Goal: Information Seeking & Learning: Learn about a topic

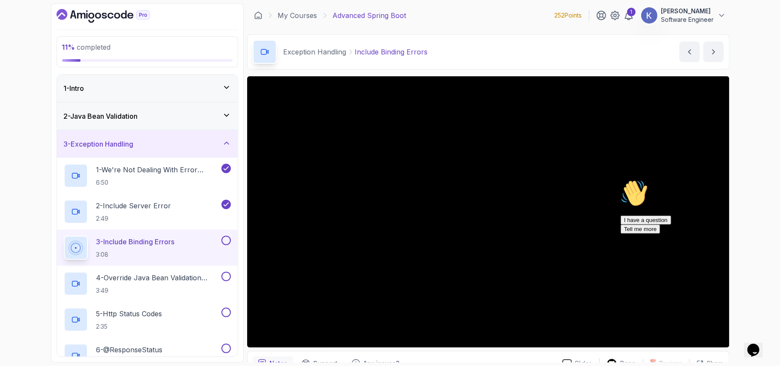
scroll to position [82, 0]
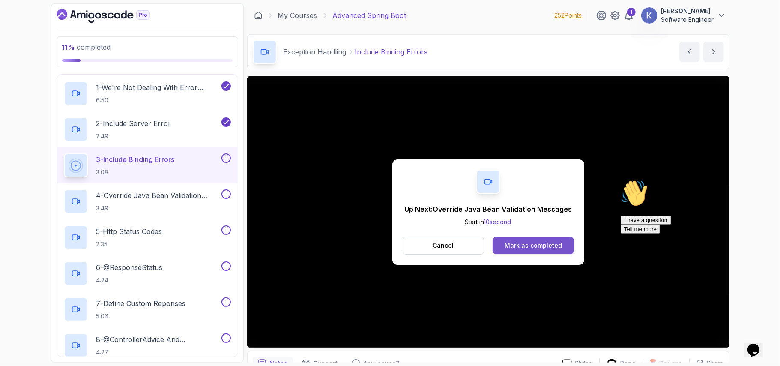
click at [535, 246] on div "Mark as completed" at bounding box center [533, 245] width 57 height 9
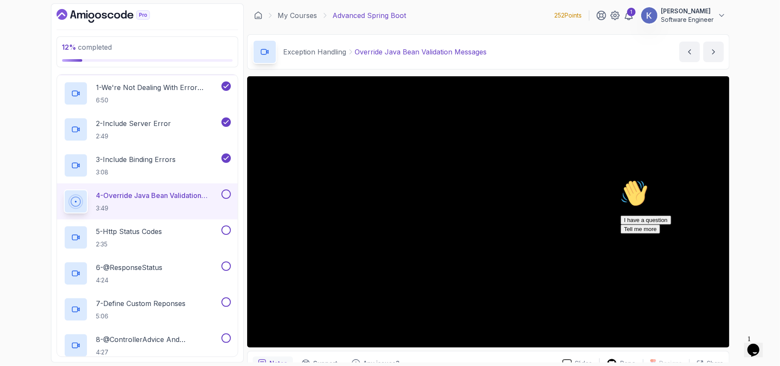
click at [621, 179] on icon "Chat attention grabber" at bounding box center [621, 179] width 0 height 0
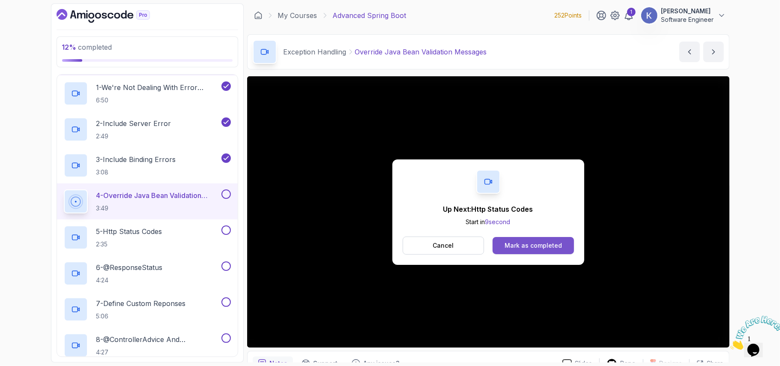
click at [528, 244] on div "Mark as completed" at bounding box center [533, 245] width 57 height 9
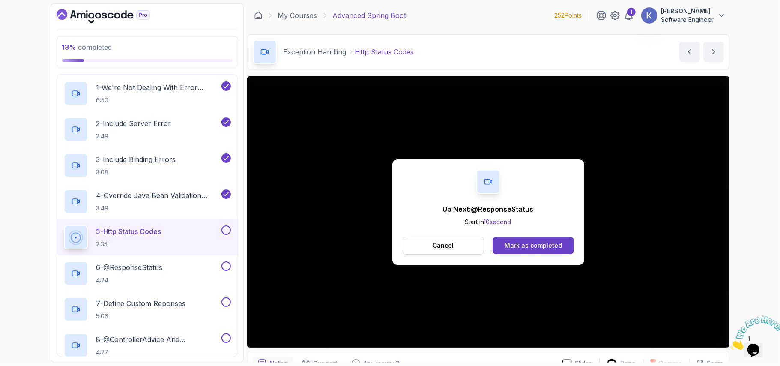
click at [540, 243] on div "Mark as completed" at bounding box center [533, 245] width 57 height 9
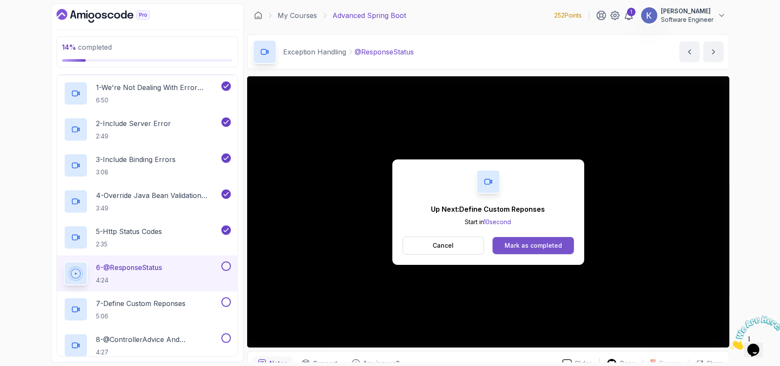
click at [515, 246] on div "Mark as completed" at bounding box center [533, 245] width 57 height 9
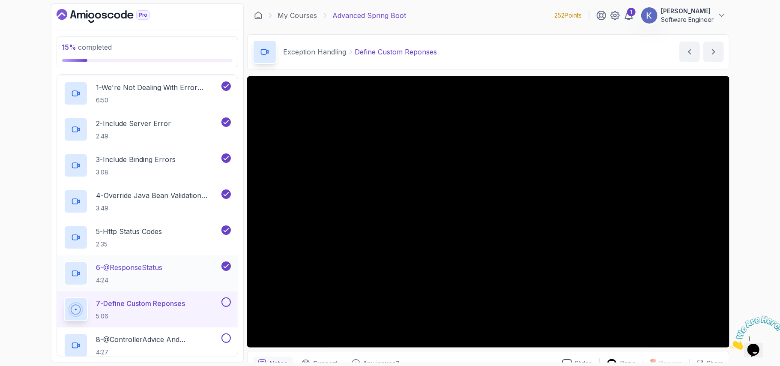
click at [60, 272] on div "6 - @ResponseStatus 4:24" at bounding box center [147, 273] width 181 height 36
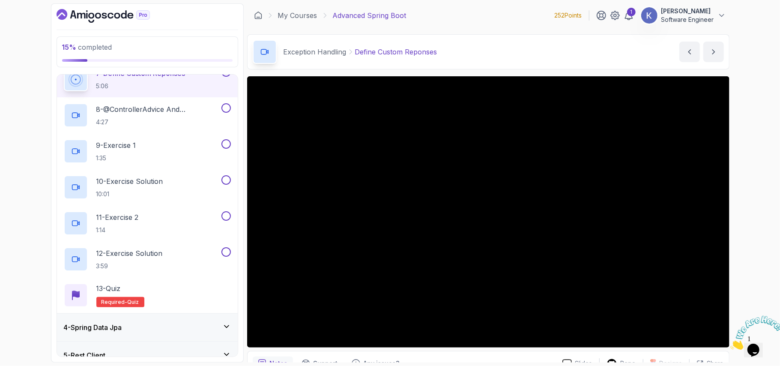
scroll to position [328, 0]
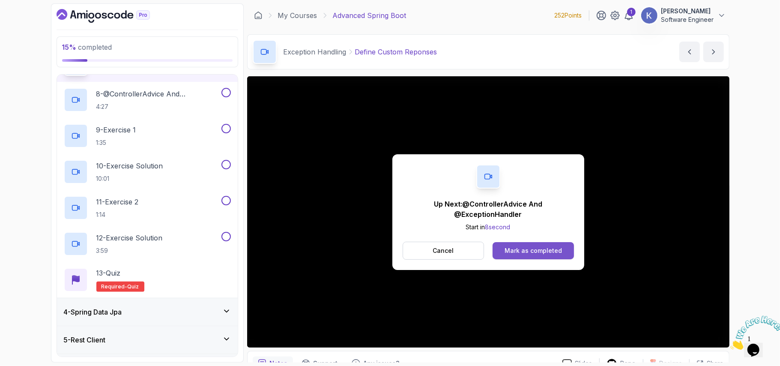
click at [508, 249] on div "Mark as completed" at bounding box center [533, 250] width 57 height 9
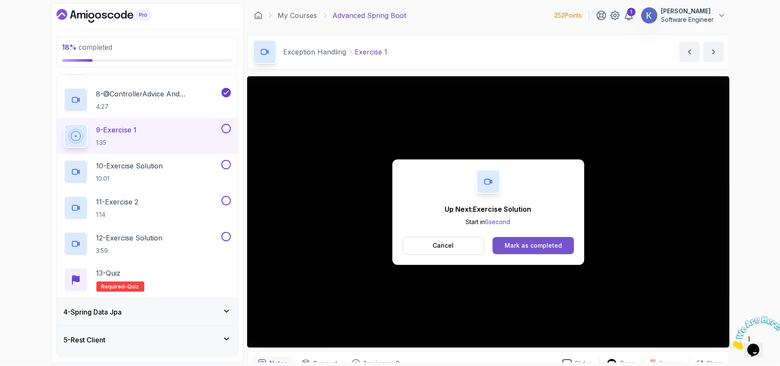
click at [516, 244] on div "Mark as completed" at bounding box center [533, 245] width 57 height 9
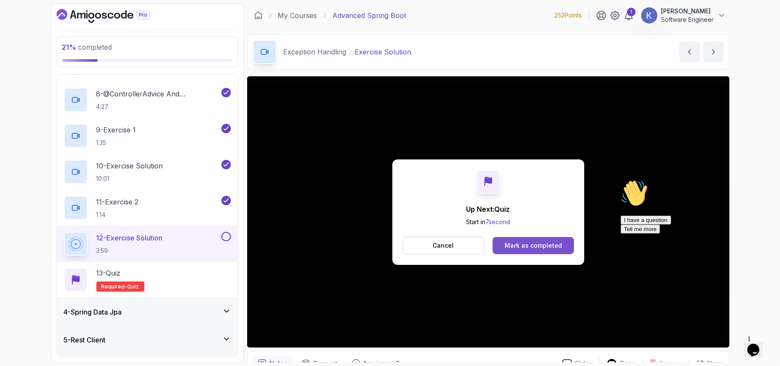
drag, startPoint x: 518, startPoint y: 236, endPoint x: 516, endPoint y: 246, distance: 10.4
click at [516, 246] on div "Up Next: Quiz Start in 7 second Cancel Mark as completed" at bounding box center [489, 211] width 192 height 105
click at [516, 246] on div "Mark as completed" at bounding box center [533, 245] width 57 height 9
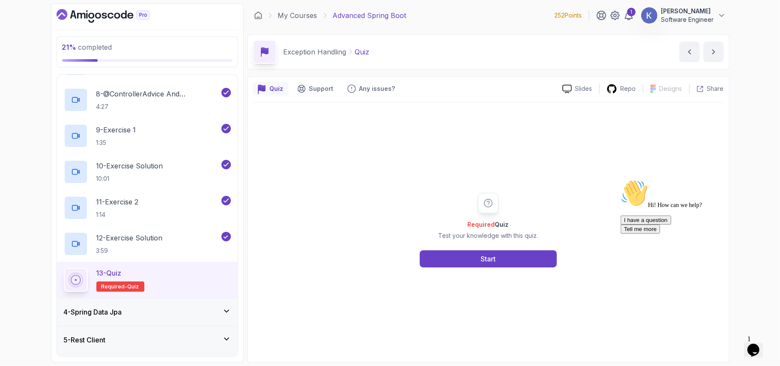
click at [160, 316] on div "4 - Spring Data Jpa" at bounding box center [147, 312] width 167 height 10
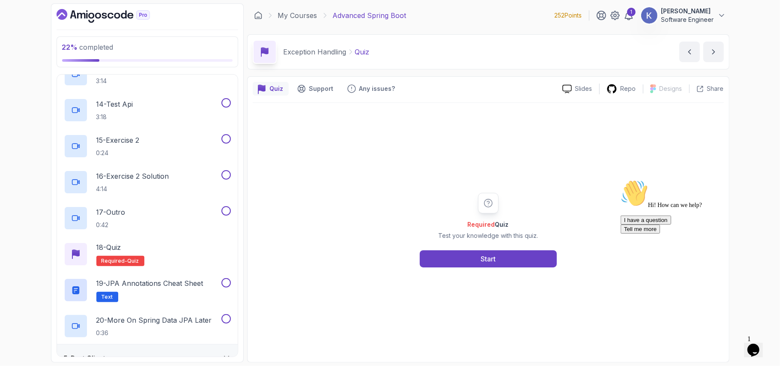
scroll to position [562, 0]
click at [153, 294] on h2 "19 - JPA Annotations Cheat Sheet Text" at bounding box center [149, 289] width 107 height 24
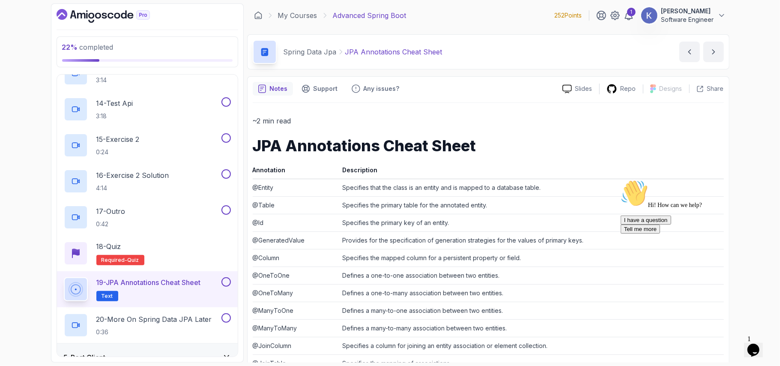
click at [319, 240] on td "@GeneratedValue" at bounding box center [296, 240] width 87 height 18
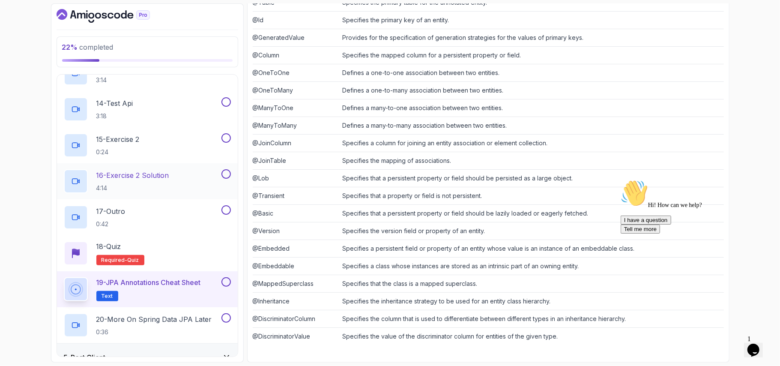
scroll to position [206, 0]
click at [58, 290] on div "19 - JPA Annotations Cheat Sheet Text" at bounding box center [147, 289] width 181 height 36
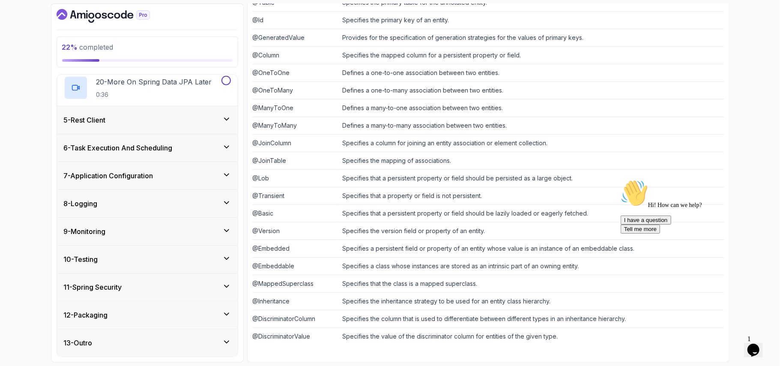
click at [119, 260] on div "10 - Testing" at bounding box center [147, 259] width 167 height 10
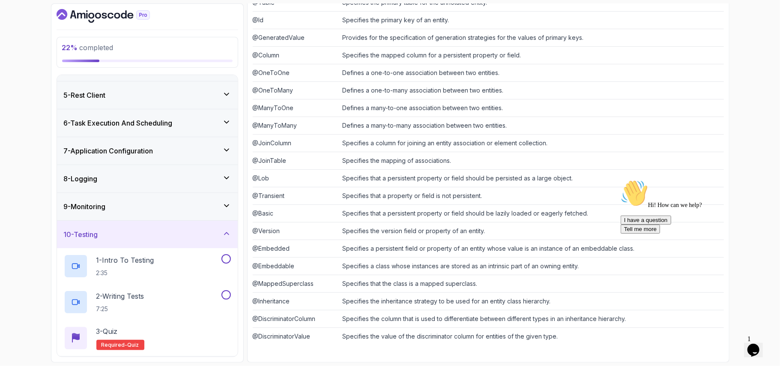
scroll to position [190, 0]
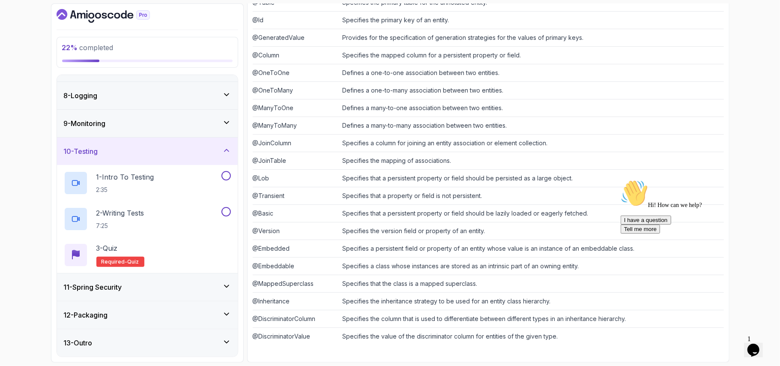
click at [121, 286] on h3 "11 - Spring Security" at bounding box center [93, 287] width 58 height 10
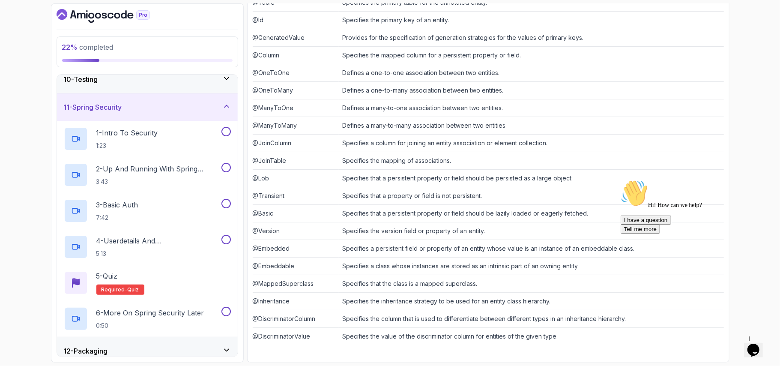
scroll to position [298, 0]
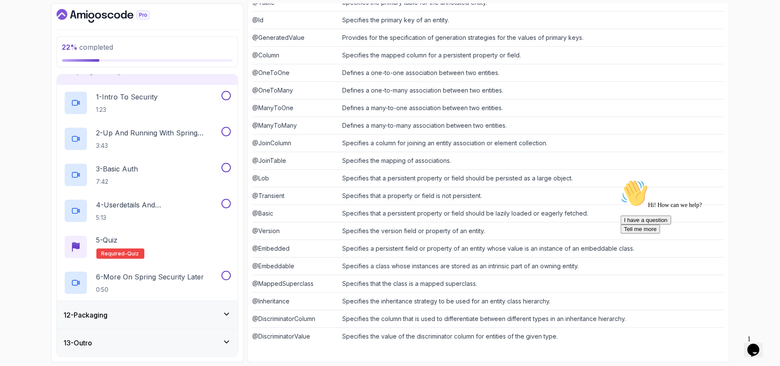
click at [113, 319] on div "12 - Packaging" at bounding box center [147, 315] width 167 height 10
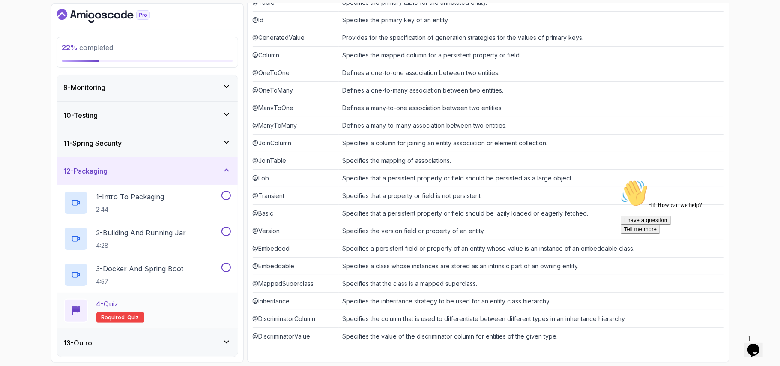
scroll to position [0, 0]
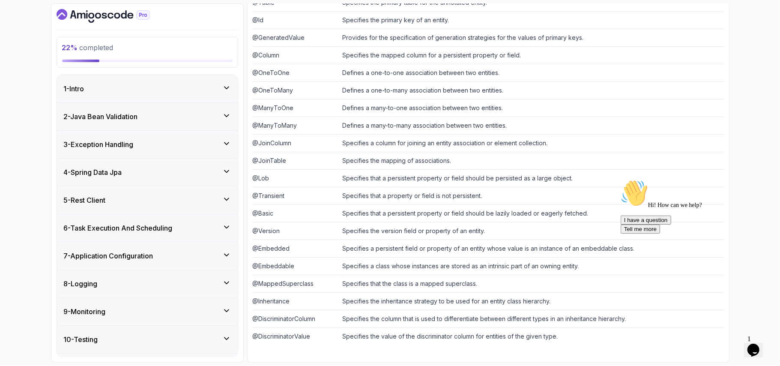
click at [107, 178] on div "4 - Spring Data Jpa" at bounding box center [147, 172] width 181 height 27
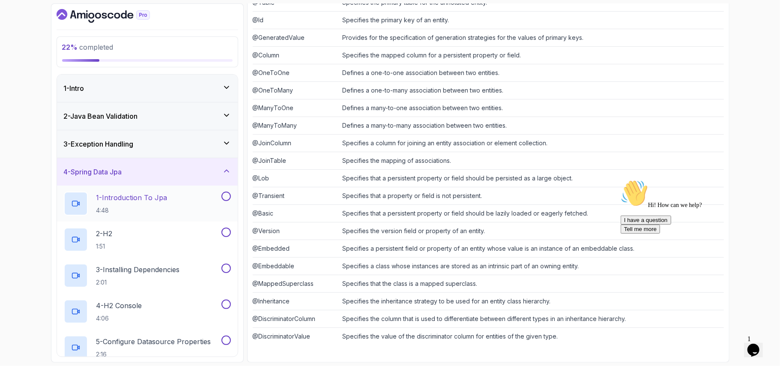
click at [123, 203] on p "1 - Introduction To Jpa" at bounding box center [131, 197] width 71 height 10
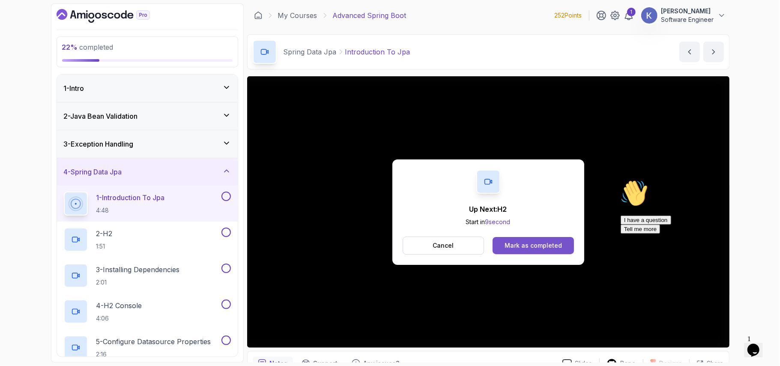
click at [541, 248] on div "Mark as completed" at bounding box center [533, 245] width 57 height 9
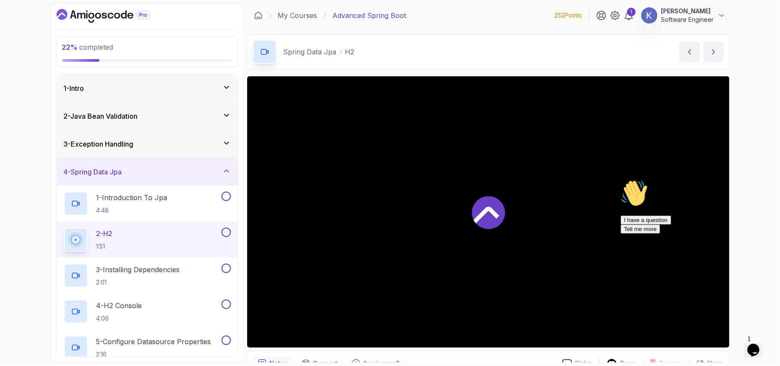
click at [541, 248] on div at bounding box center [488, 211] width 483 height 271
click at [752, 152] on div "23 % completed 1 - Intro 2 - Java Bean Validation 3 - Exception Handling 4 - Sp…" at bounding box center [390, 183] width 780 height 366
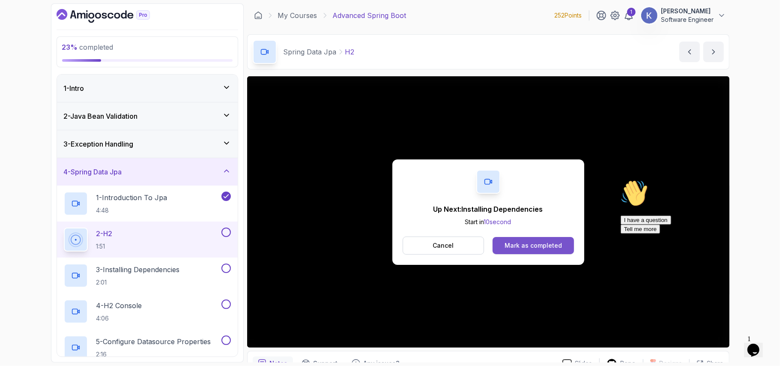
click at [552, 245] on div "Mark as completed" at bounding box center [533, 245] width 57 height 9
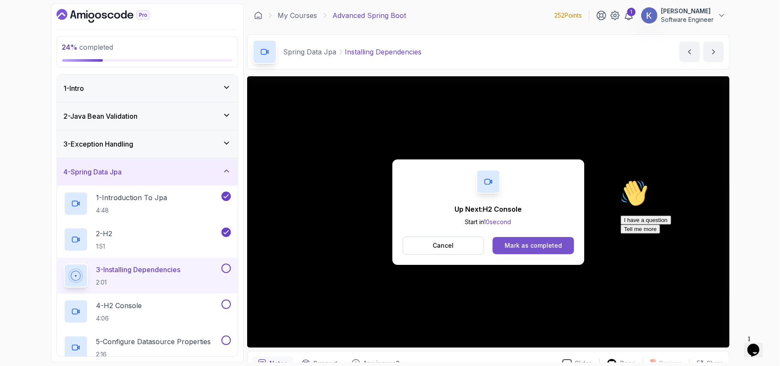
click at [531, 243] on div "Mark as completed" at bounding box center [533, 245] width 57 height 9
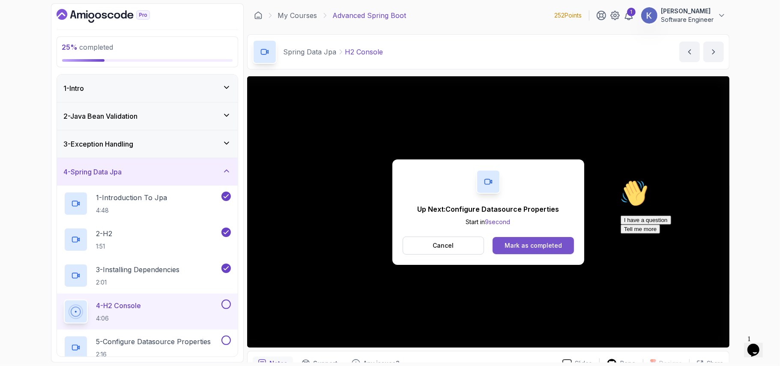
click at [515, 244] on div "Mark as completed" at bounding box center [533, 245] width 57 height 9
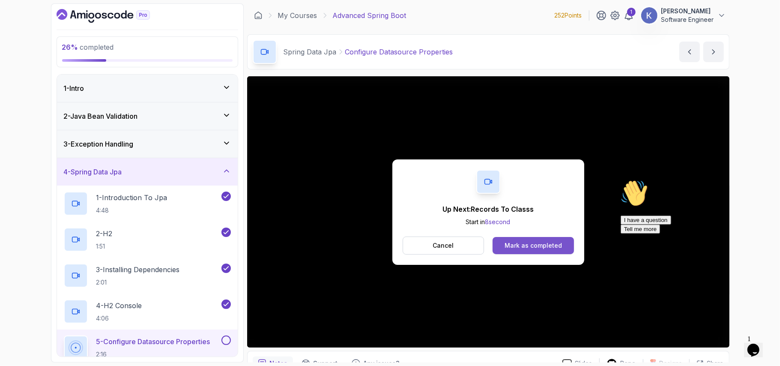
click at [504, 248] on button "Mark as completed" at bounding box center [533, 245] width 81 height 17
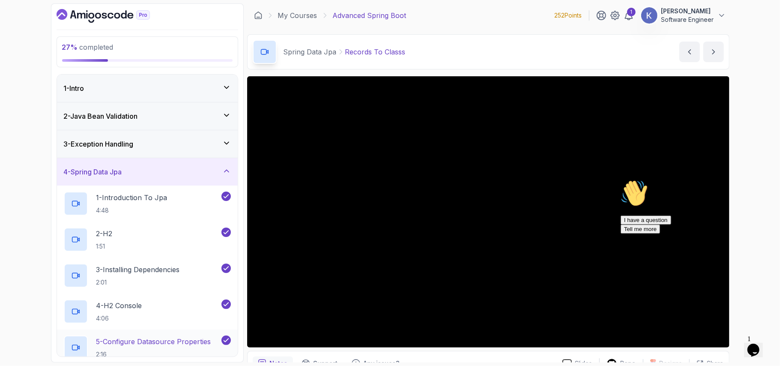
scroll to position [45, 0]
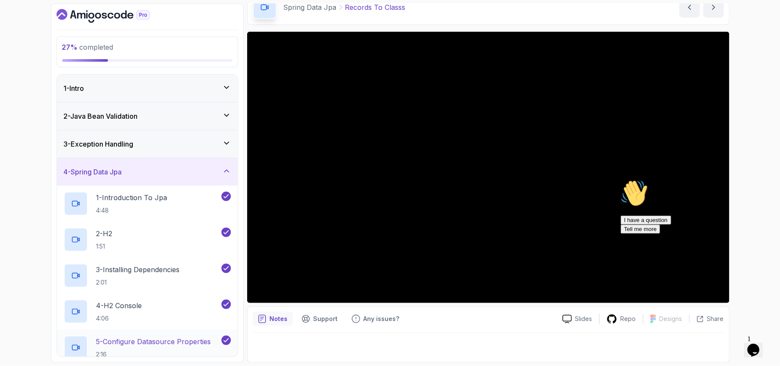
click at [60, 341] on div "5 - Configure Datasource Properties 2:16" at bounding box center [147, 348] width 181 height 36
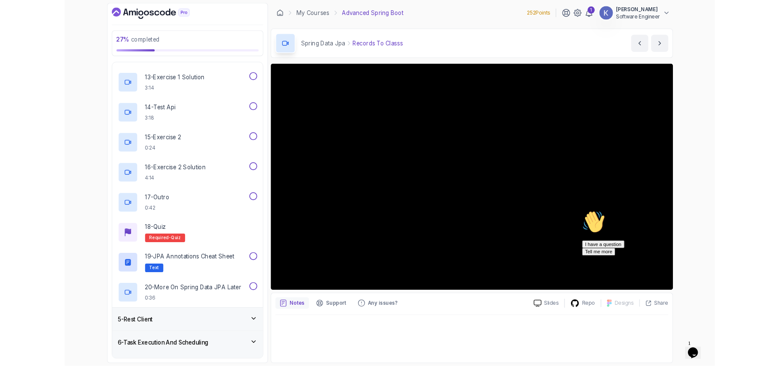
scroll to position [0, 0]
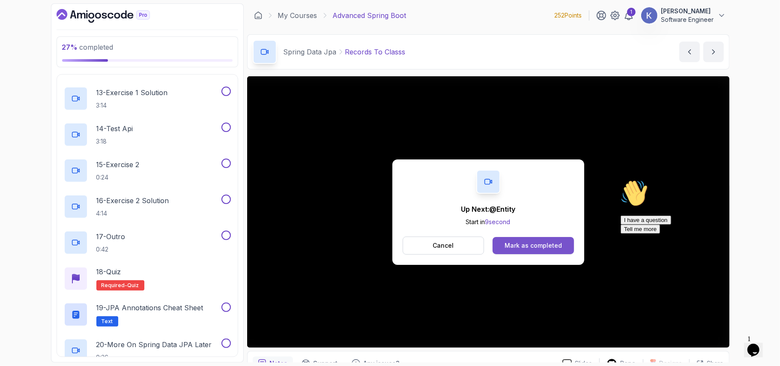
click at [527, 245] on div "Mark as completed" at bounding box center [533, 245] width 57 height 9
click at [505, 249] on button "Mark as completed" at bounding box center [533, 245] width 81 height 17
